Goal: Task Accomplishment & Management: Manage account settings

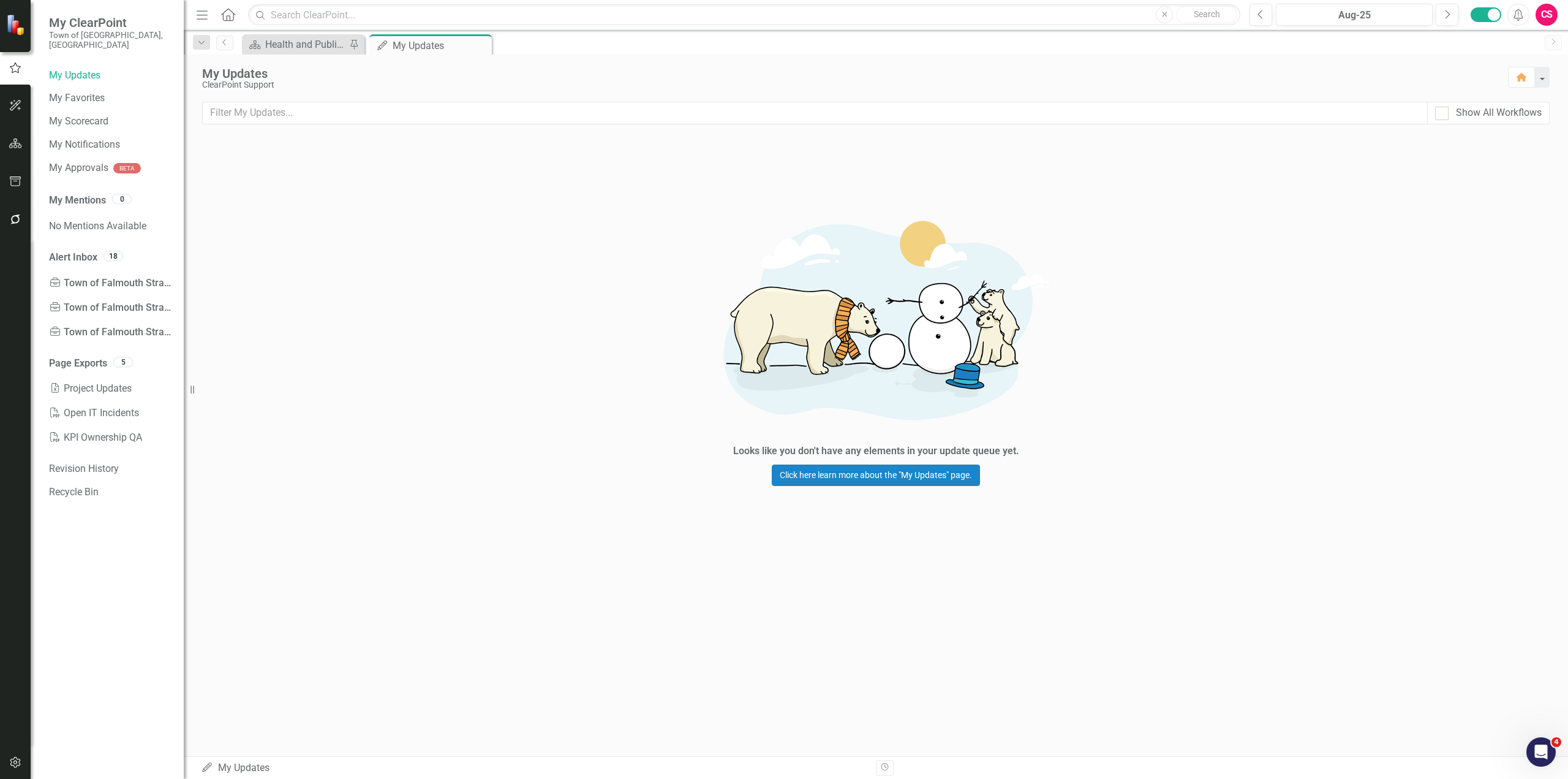
click at [24, 758] on button "button" at bounding box center [16, 762] width 28 height 25
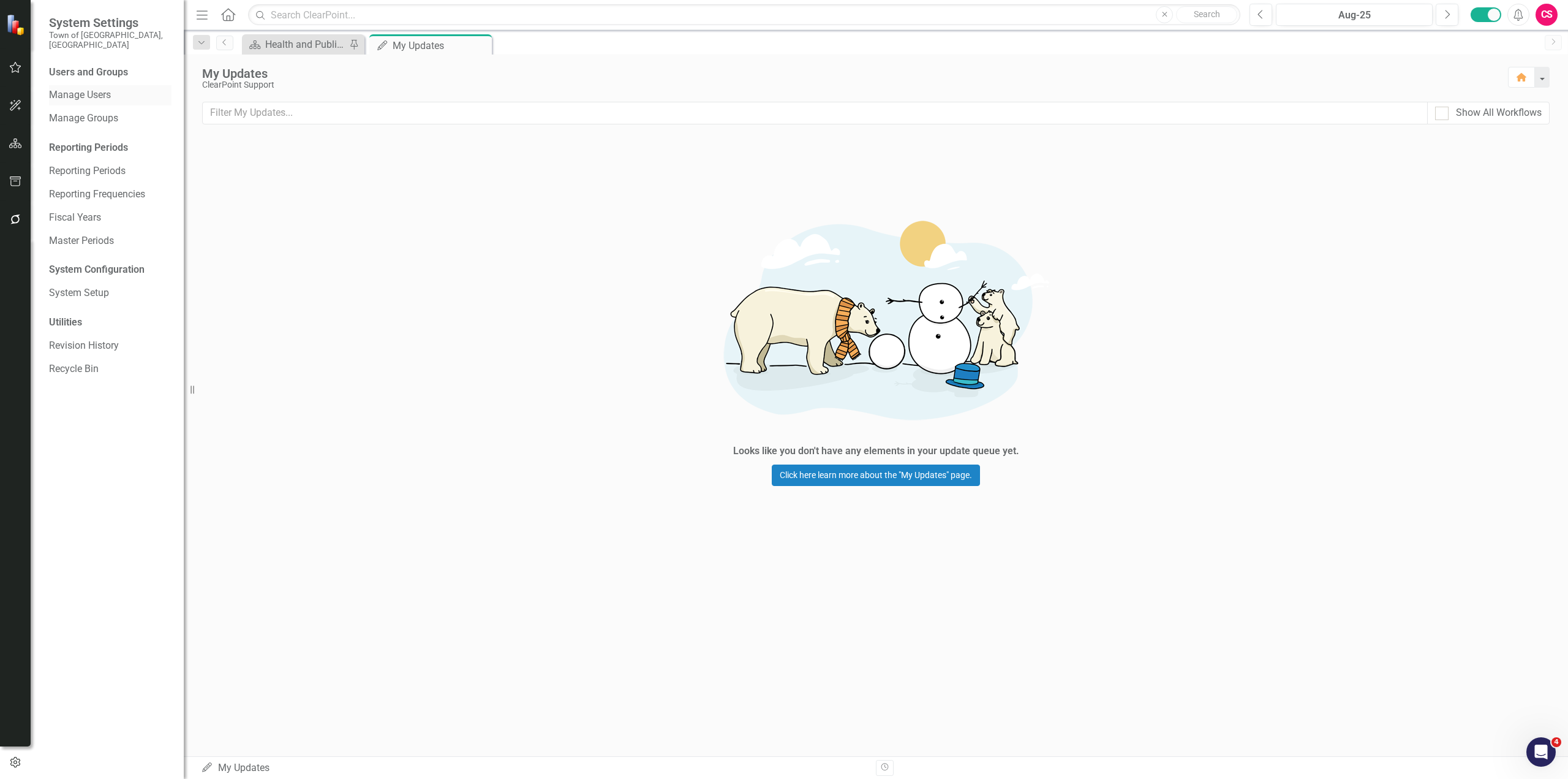
click at [115, 88] on link "Manage Users" at bounding box center [110, 94] width 123 height 14
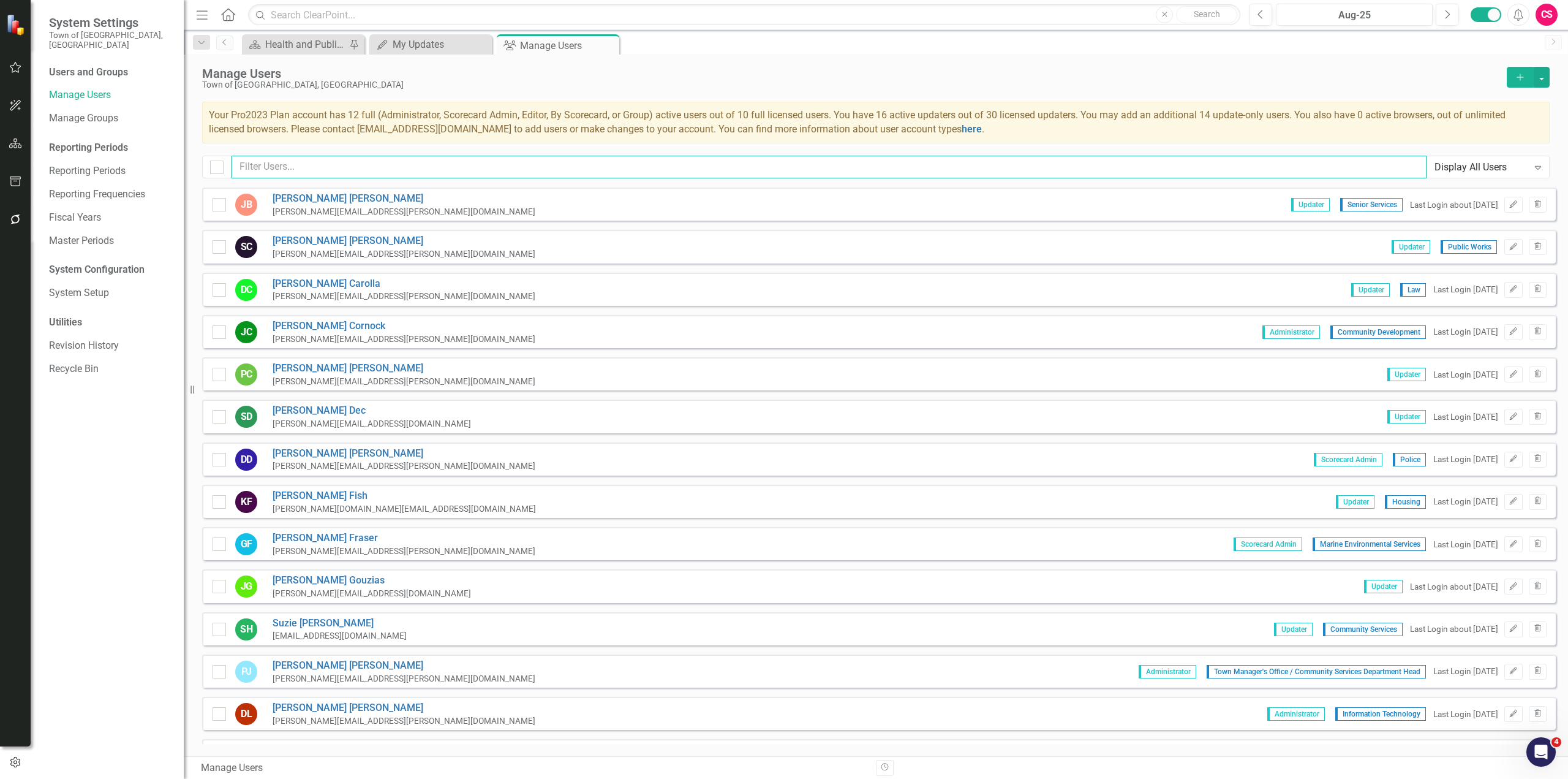
click at [322, 158] on input "text" at bounding box center [829, 166] width 1195 height 23
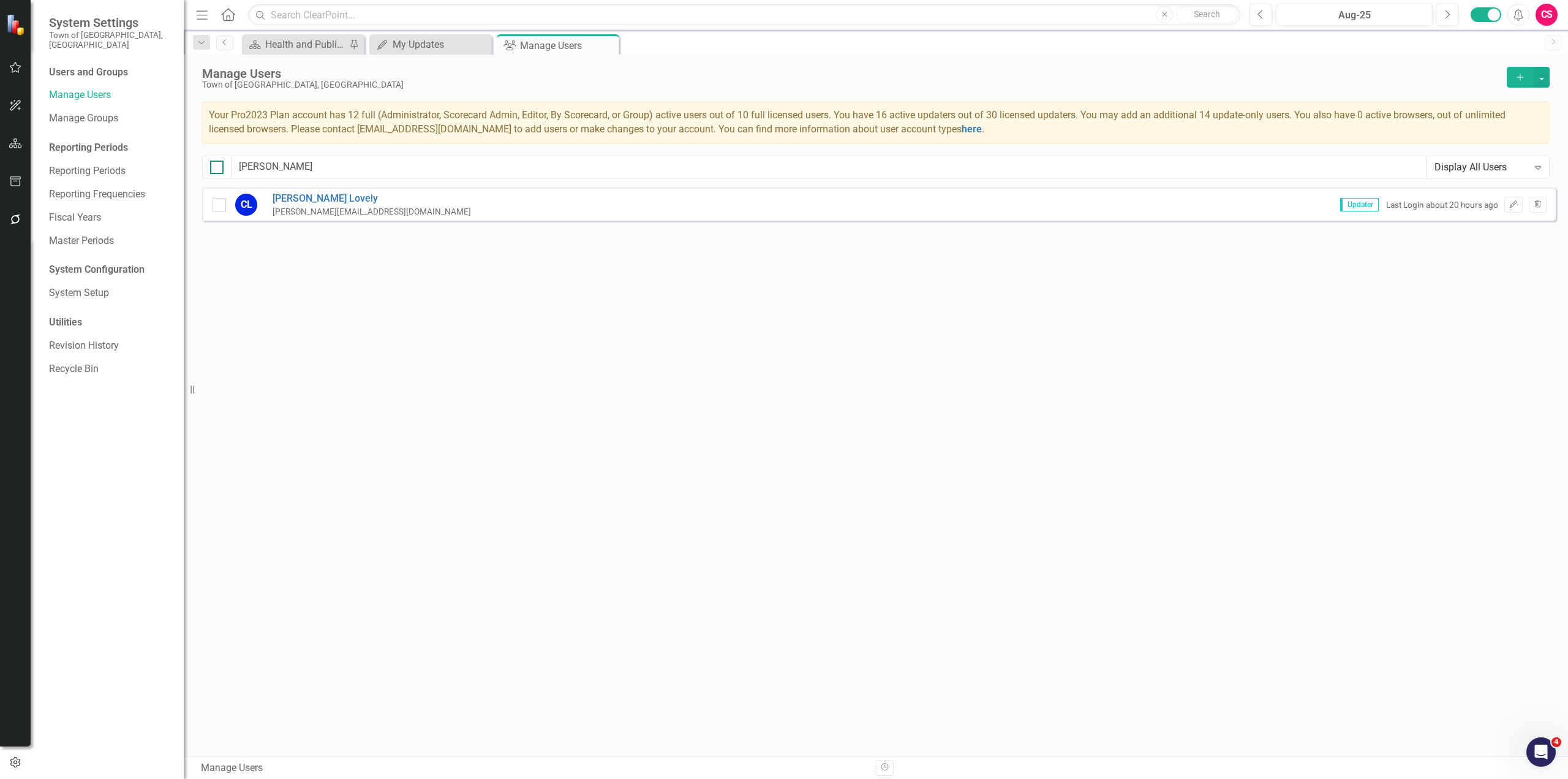
drag, startPoint x: 303, startPoint y: 182, endPoint x: 213, endPoint y: 174, distance: 90.4
click at [213, 174] on div "Manage Users Town of [GEOGRAPHIC_DATA], [GEOGRAPHIC_DATA] Add Your Pro2023 Plan…" at bounding box center [876, 121] width 1384 height 133
click at [240, 166] on input "[PERSON_NAME]" at bounding box center [829, 166] width 1195 height 23
drag, startPoint x: 305, startPoint y: 166, endPoint x: 118, endPoint y: 187, distance: 188.2
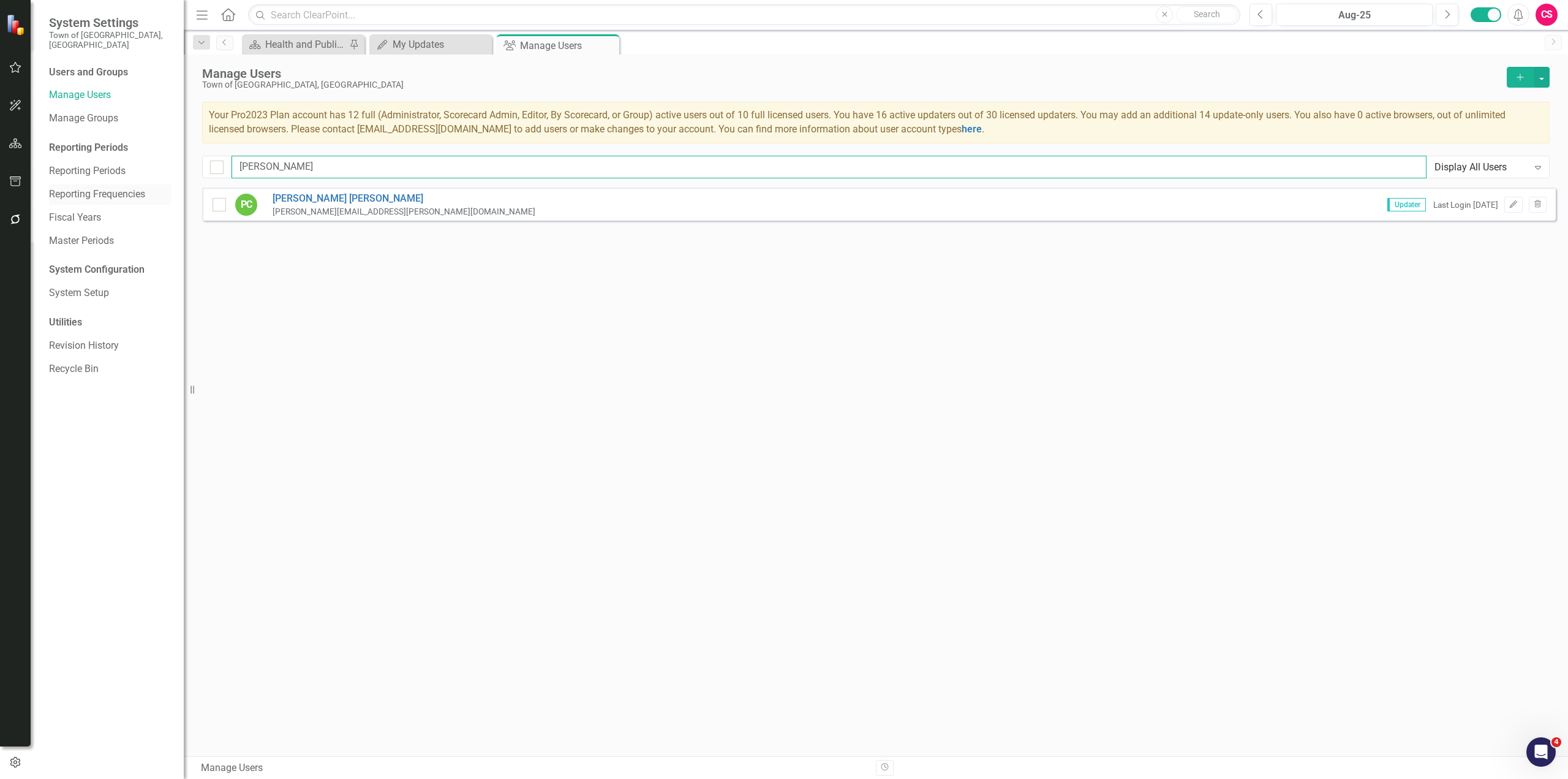
click at [127, 195] on div "System Settings Town of [GEOGRAPHIC_DATA], [GEOGRAPHIC_DATA] Users and Groups M…" at bounding box center [784, 390] width 1568 height 779
type input "[PERSON_NAME]"
drag, startPoint x: 299, startPoint y: 166, endPoint x: 176, endPoint y: 190, distance: 125.3
click at [176, 189] on div "System Settings Town of [GEOGRAPHIC_DATA], [GEOGRAPHIC_DATA] Users and Groups M…" at bounding box center [784, 390] width 1568 height 779
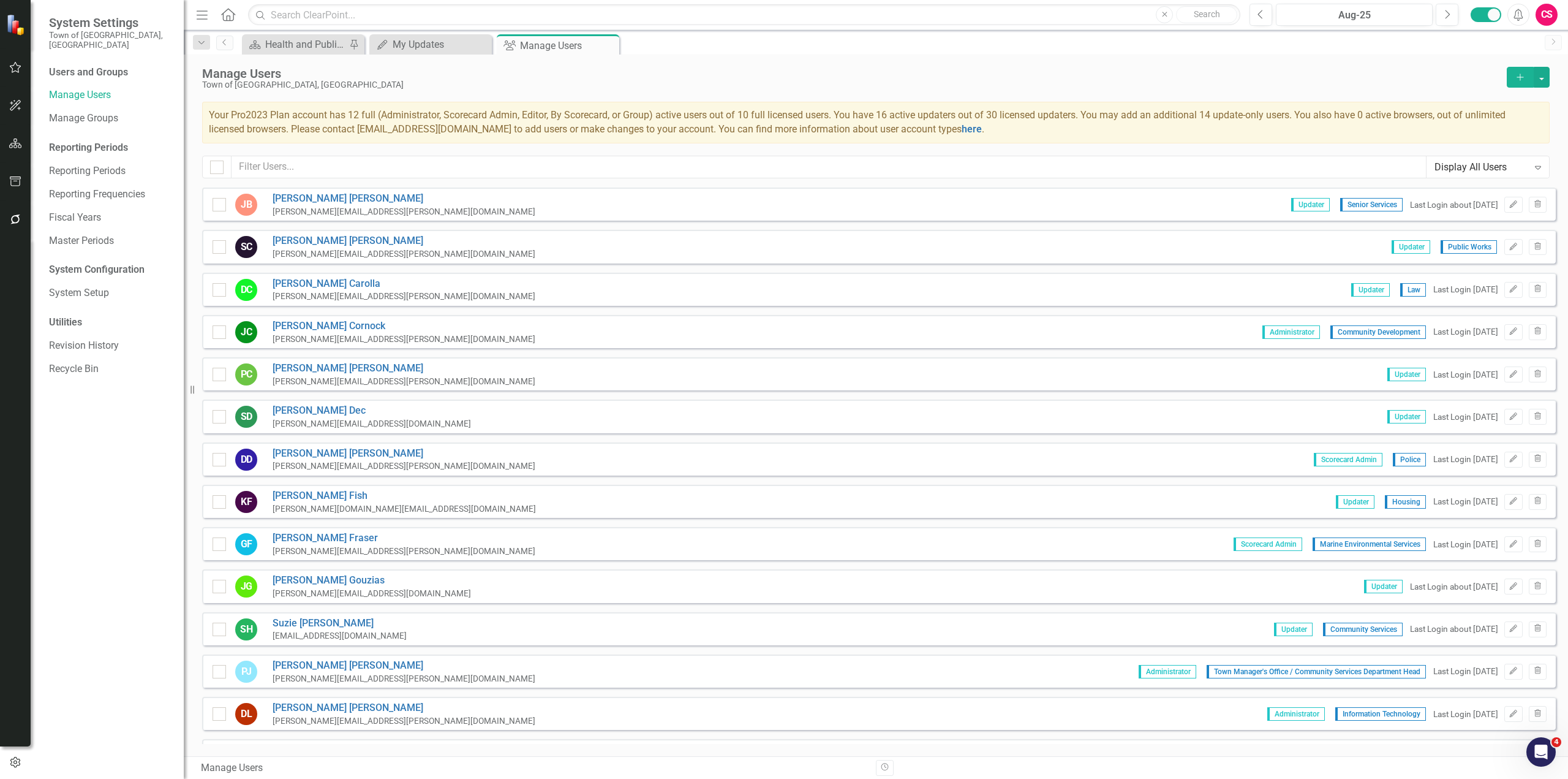
click at [1495, 184] on div "Manage Users Town of [GEOGRAPHIC_DATA], [GEOGRAPHIC_DATA] Add Your Pro2023 Plan…" at bounding box center [876, 121] width 1384 height 133
click at [1493, 170] on div "Display All Users" at bounding box center [1481, 166] width 94 height 14
click at [1471, 203] on div "Administrators" at bounding box center [1490, 209] width 103 height 14
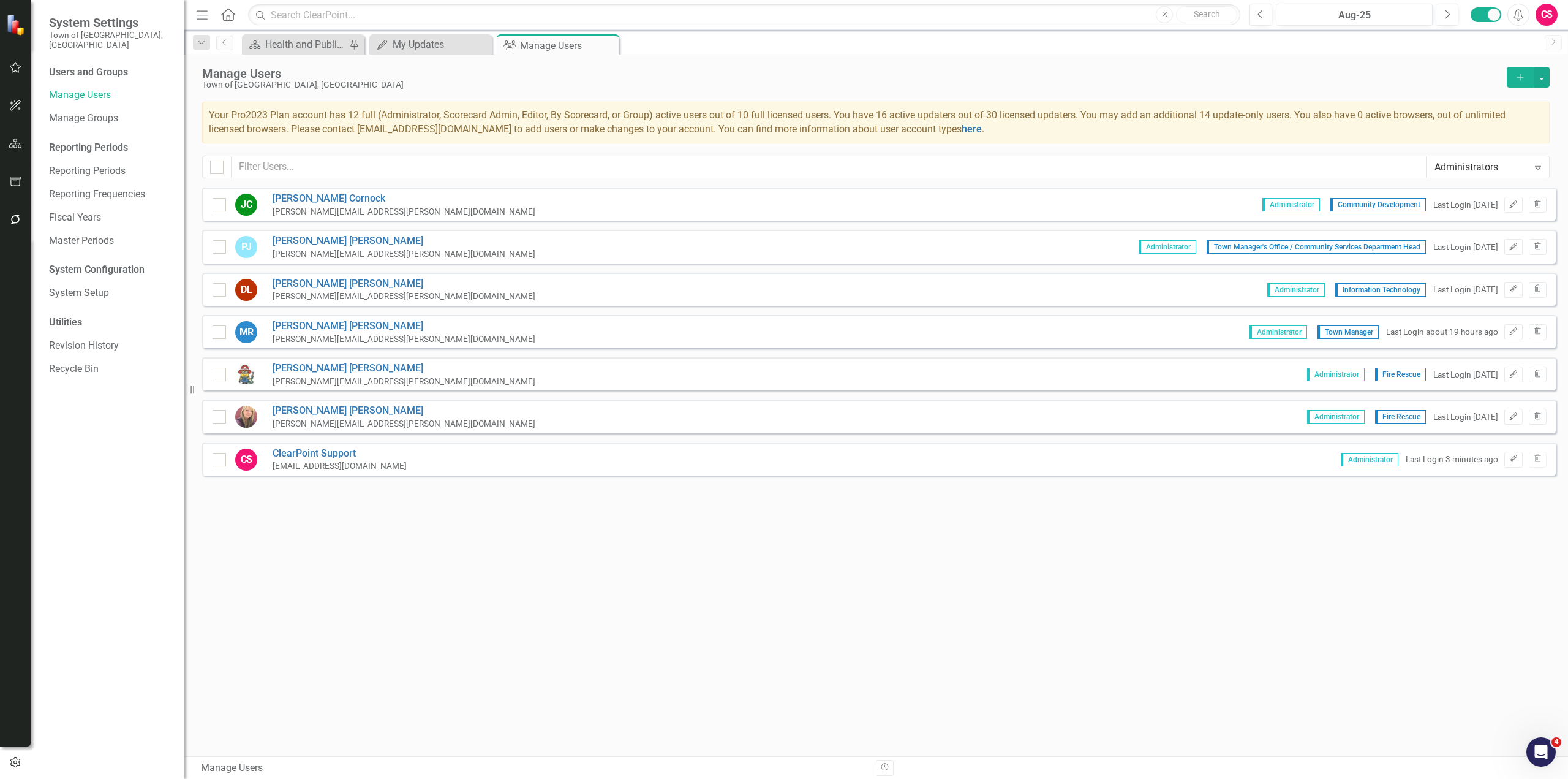
click at [1479, 170] on div "Administrators" at bounding box center [1481, 166] width 94 height 14
click at [1468, 233] on div "Scorecard Admins" at bounding box center [1490, 229] width 103 height 14
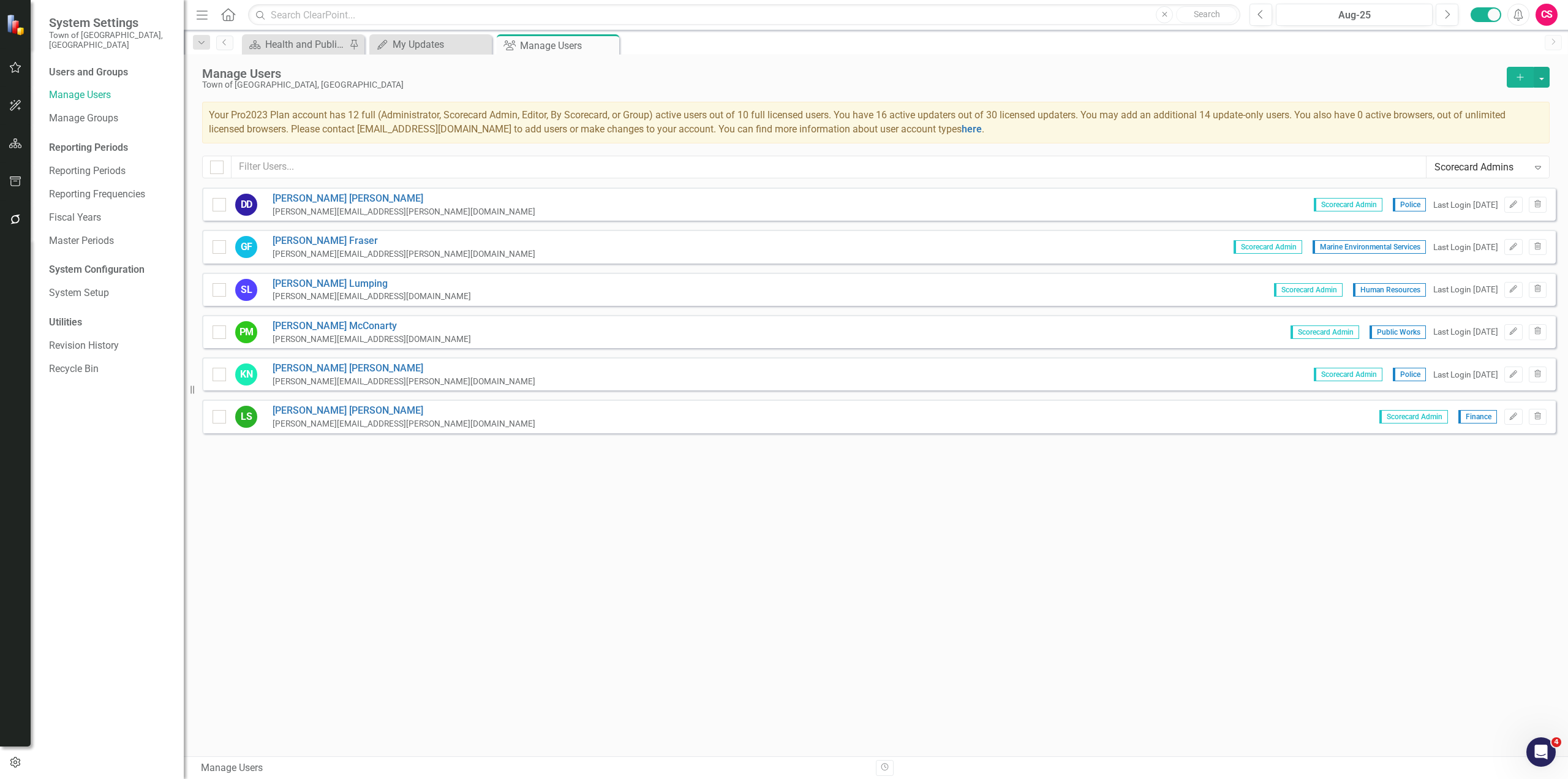
click at [1476, 169] on div "Scorecard Admins" at bounding box center [1481, 166] width 94 height 14
click at [1492, 245] on div "By Scorecard Users" at bounding box center [1490, 249] width 103 height 14
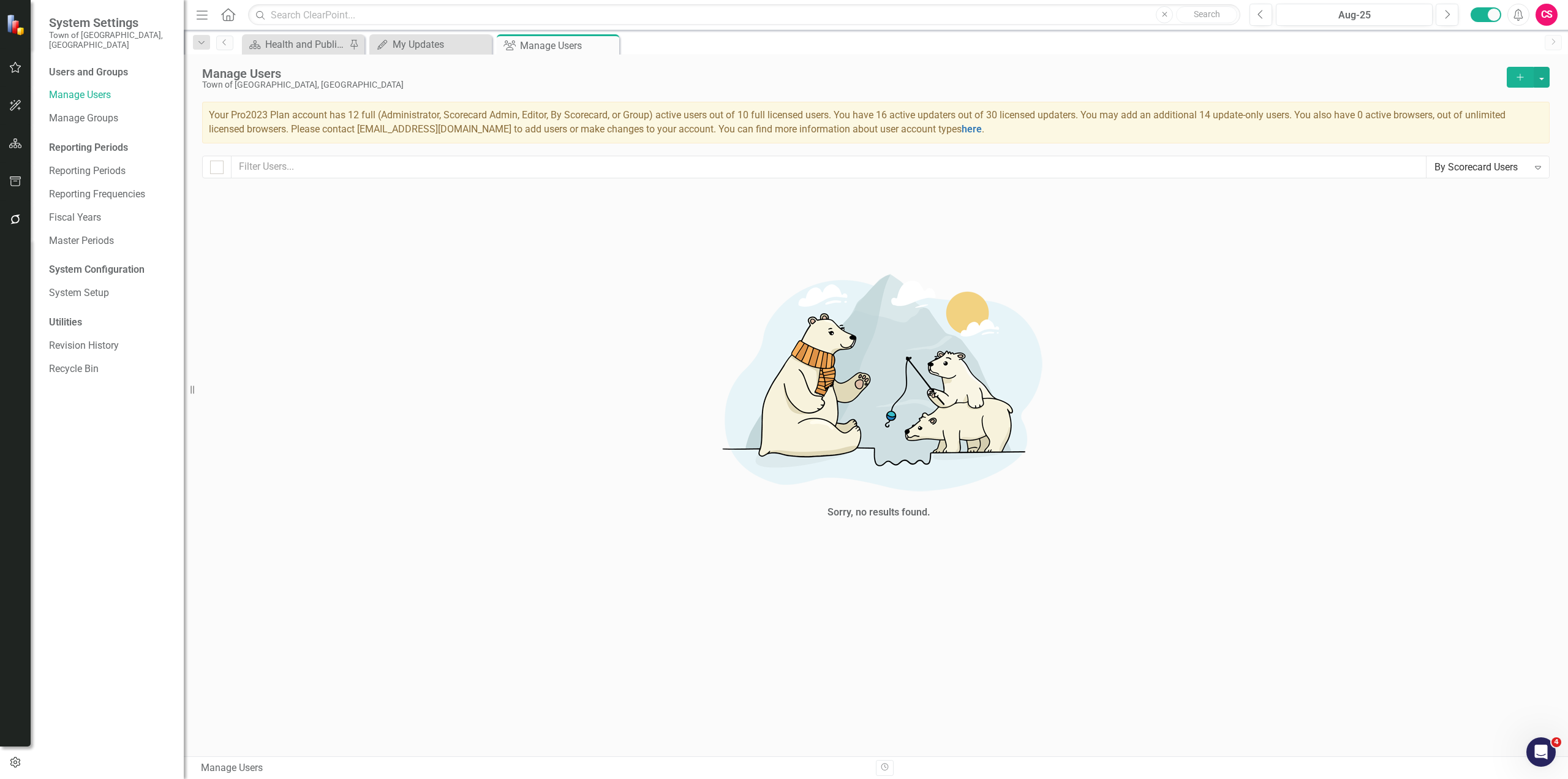
click at [1503, 179] on div "Manage Users Town of [GEOGRAPHIC_DATA], [GEOGRAPHIC_DATA] Add Your Pro2023 Plan…" at bounding box center [876, 121] width 1384 height 133
click at [1501, 171] on div "By Scorecard Users" at bounding box center [1481, 166] width 94 height 14
click at [1479, 193] on div "Display All Users" at bounding box center [1490, 188] width 103 height 14
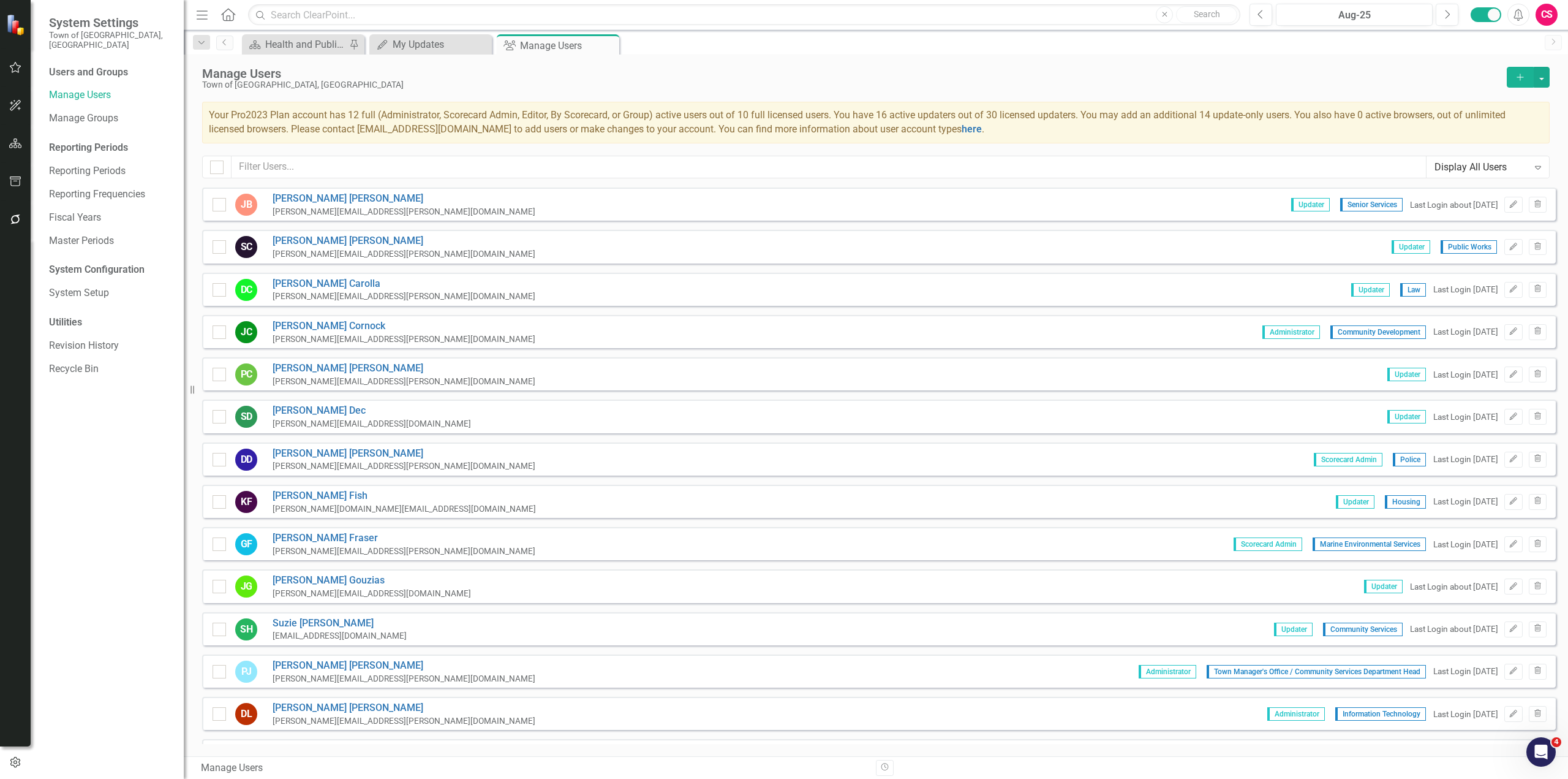
checkbox input "false"
click at [1521, 82] on button "Add" at bounding box center [1520, 77] width 27 height 21
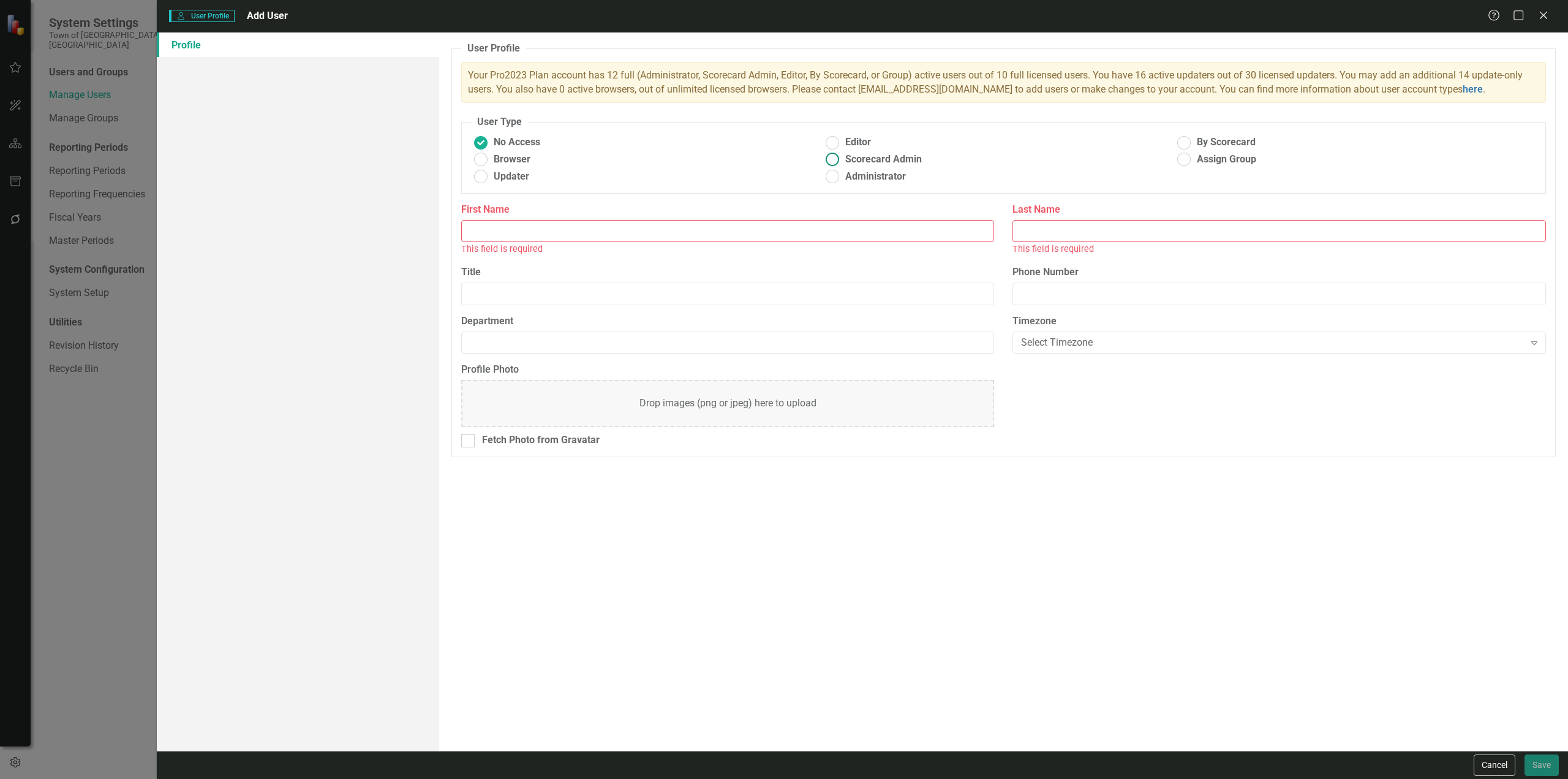
click at [851, 162] on span "Scorecard Admin" at bounding box center [883, 159] width 76 height 14
click at [842, 162] on input "Scorecard Admin" at bounding box center [832, 160] width 19 height 19
radio input "true"
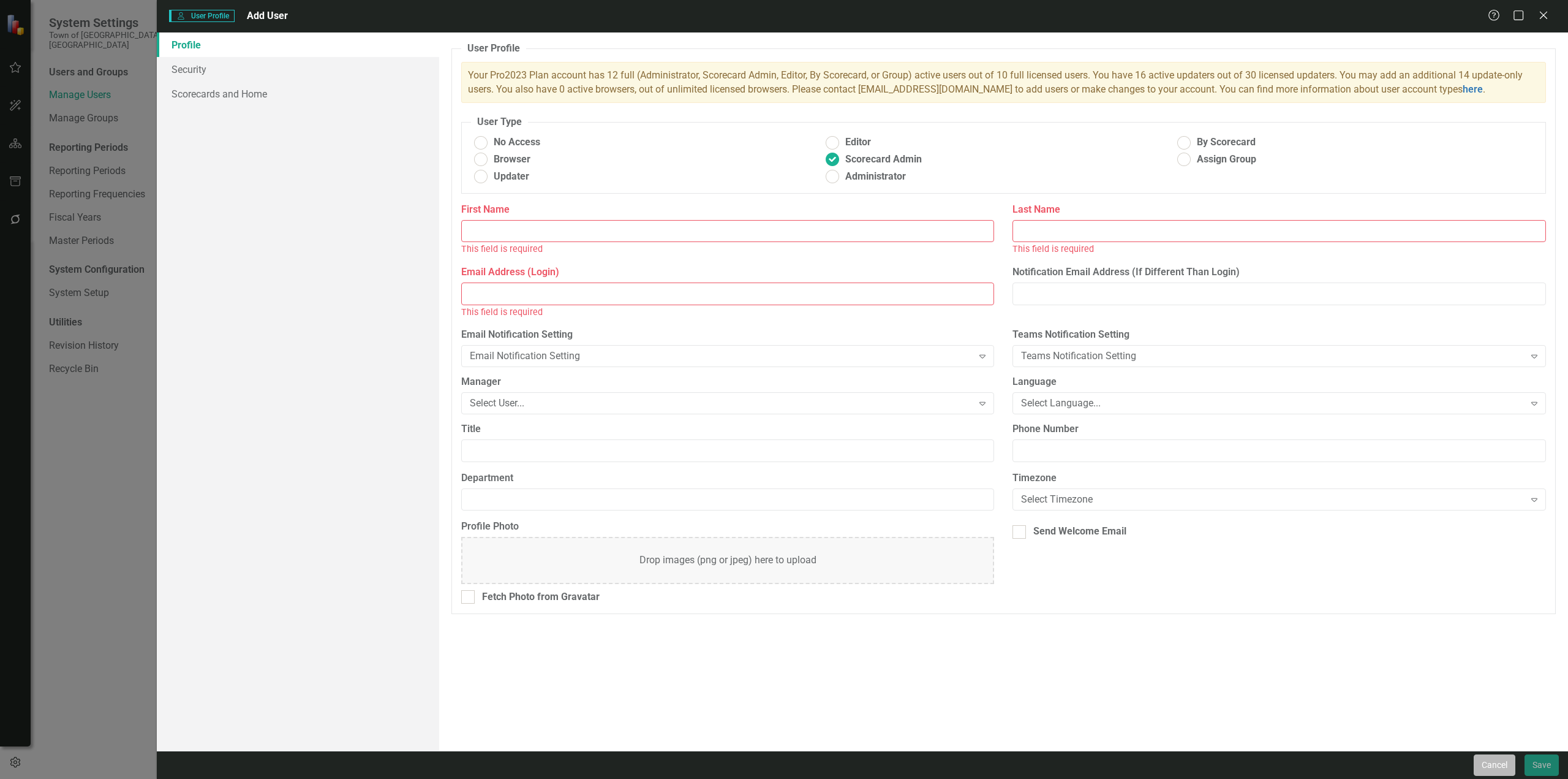
click at [1486, 767] on button "Cancel" at bounding box center [1494, 765] width 41 height 22
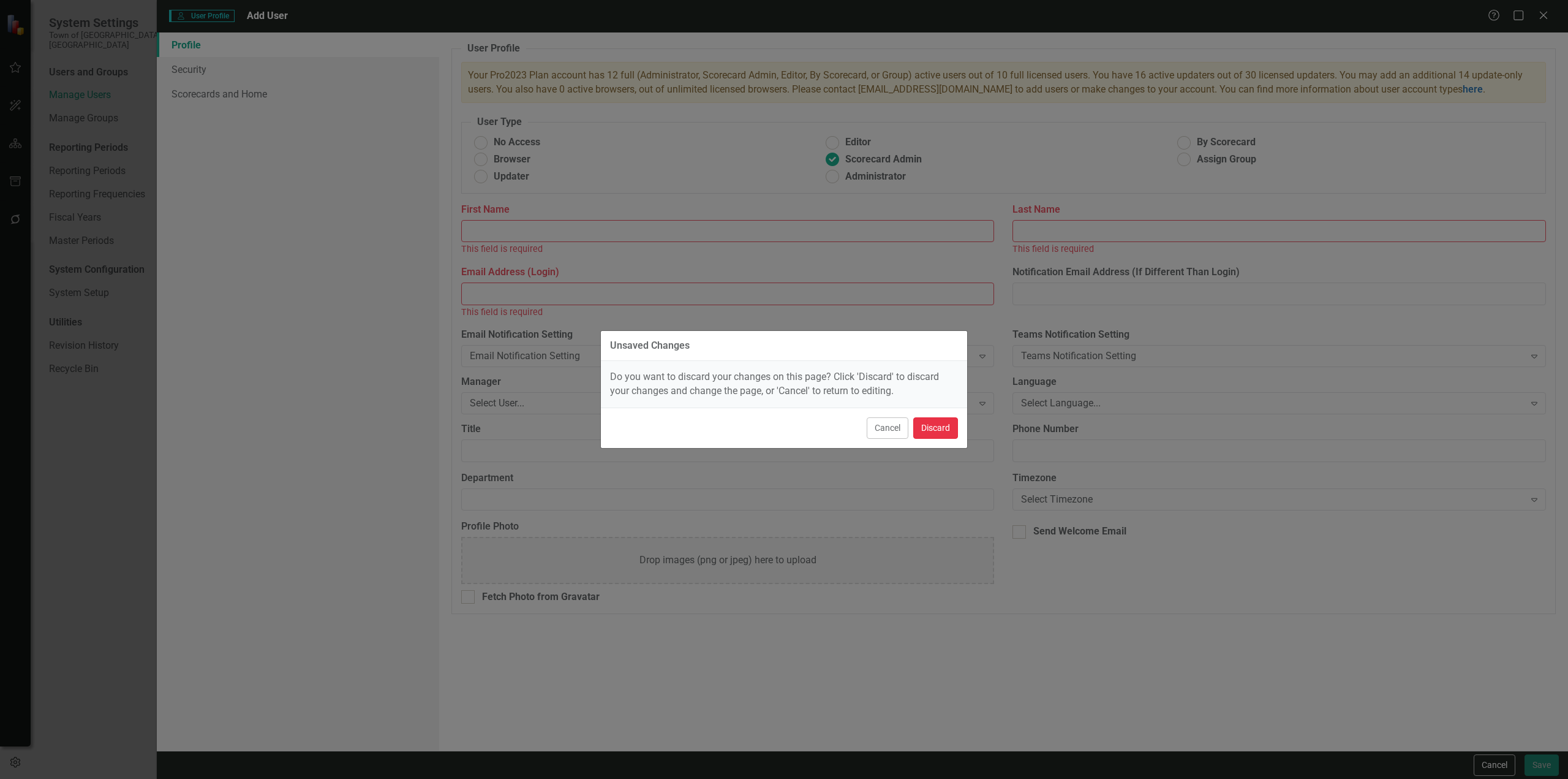
click at [933, 427] on button "Discard" at bounding box center [935, 428] width 45 height 22
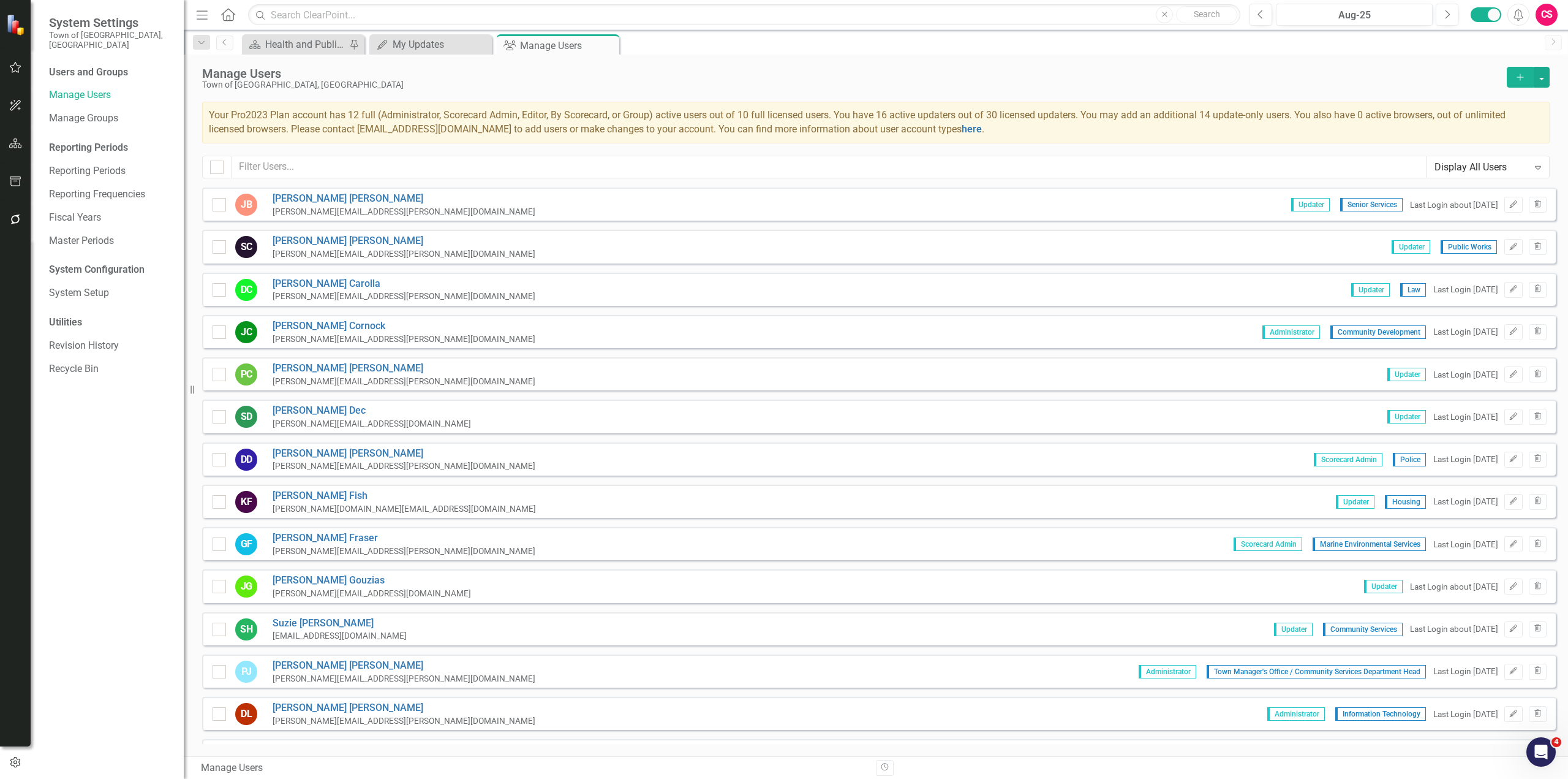
click at [1476, 167] on div "Display All Users" at bounding box center [1481, 166] width 94 height 14
click at [1466, 216] on div "Administrators" at bounding box center [1490, 209] width 103 height 14
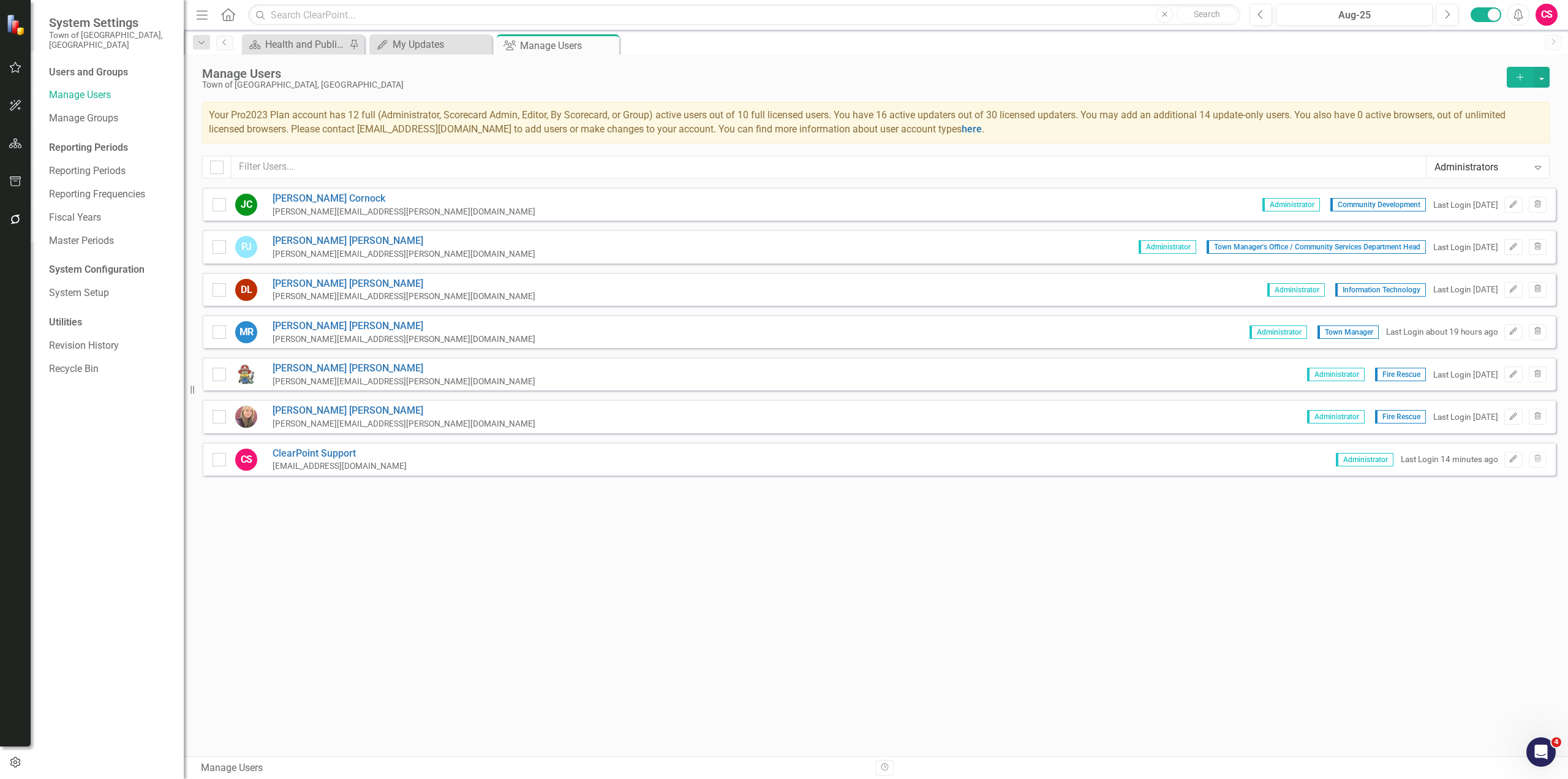
click at [1476, 174] on div "Administrators" at bounding box center [1481, 166] width 94 height 14
click at [1458, 235] on div "Scorecard Admins" at bounding box center [1490, 229] width 103 height 14
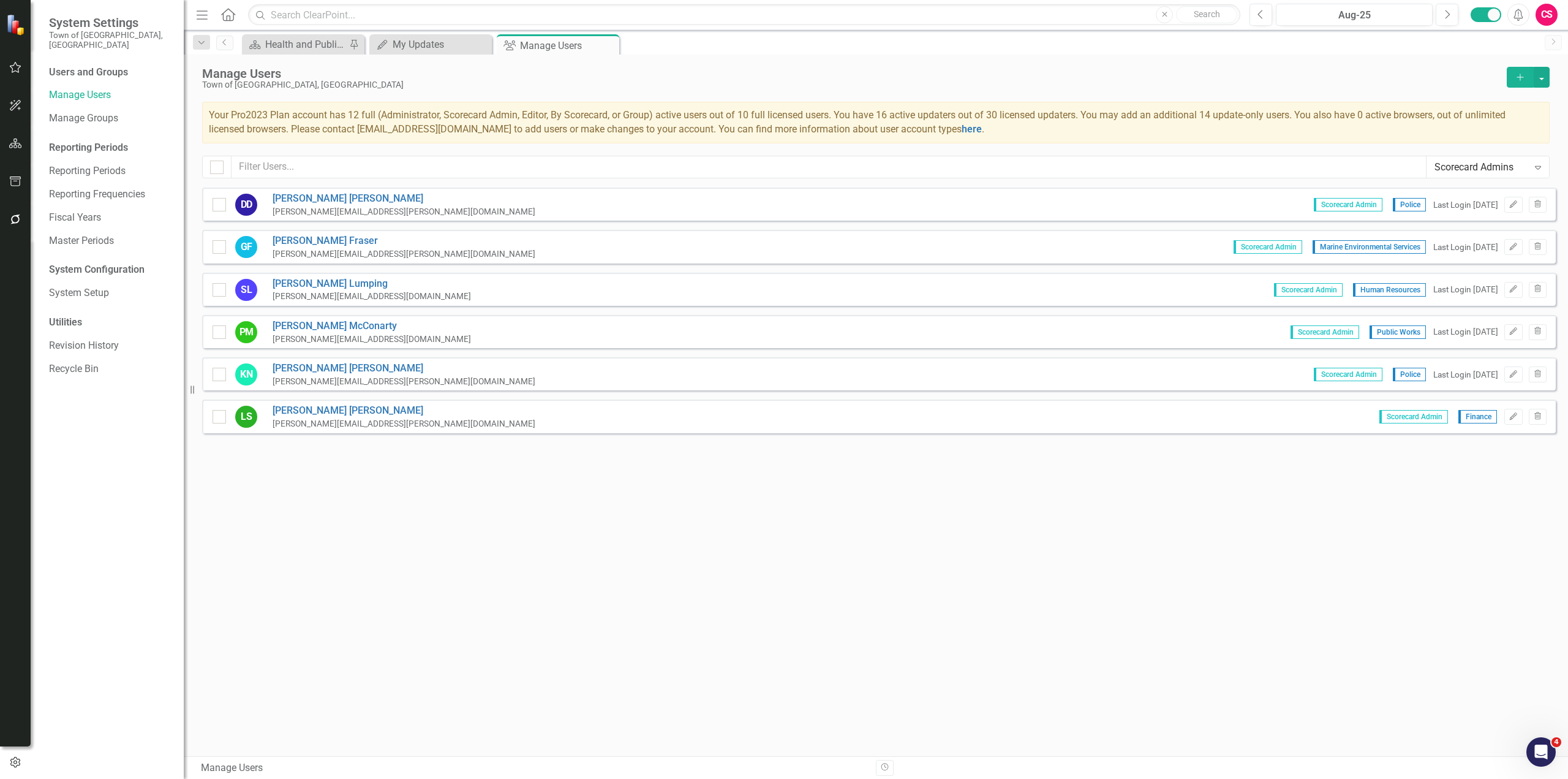
click at [1450, 157] on div "Scorecard Admins Expand" at bounding box center [1487, 167] width 123 height 21
click at [1447, 207] on div "Administrators" at bounding box center [1490, 209] width 103 height 14
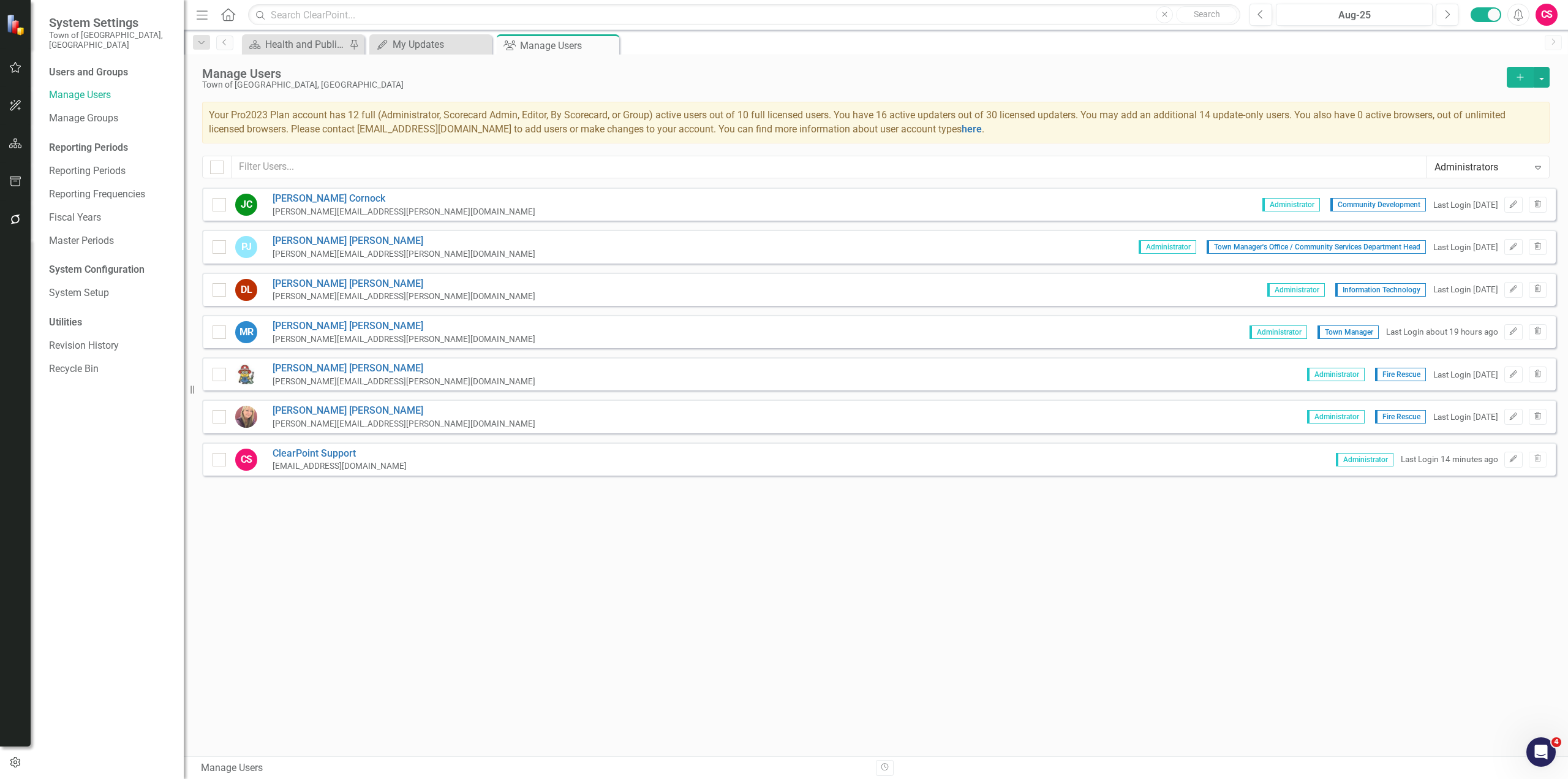
click at [1462, 176] on div "Administrators Expand" at bounding box center [1487, 167] width 123 height 21
click at [1453, 227] on div "Scorecard Admins" at bounding box center [1490, 229] width 103 height 14
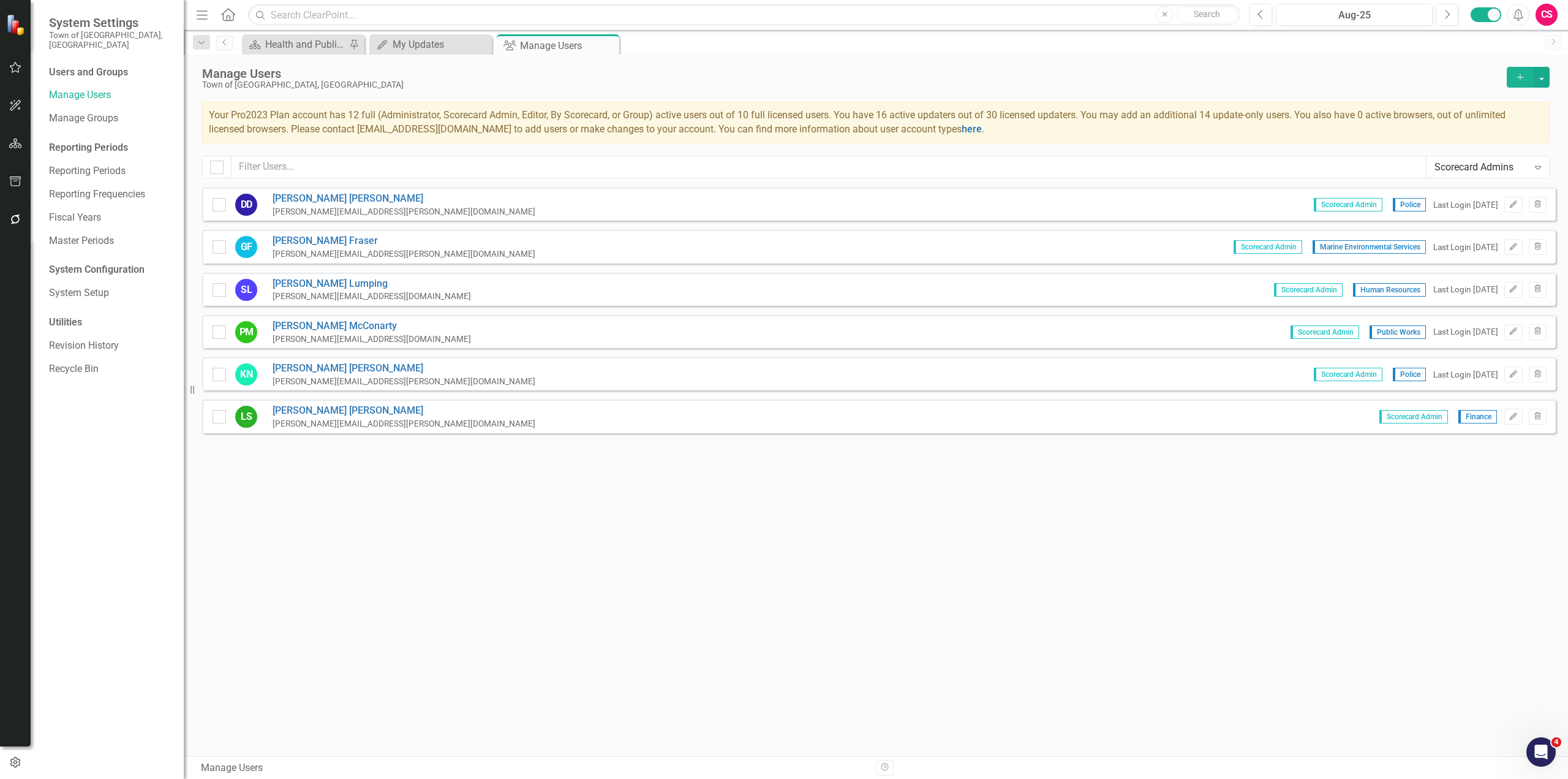
click at [1236, 517] on div "Sorry, no results found. [PERSON_NAME] DeCosta [EMAIL_ADDRESS][PERSON_NAME][DOM…" at bounding box center [876, 466] width 1384 height 557
